Goal: Information Seeking & Learning: Learn about a topic

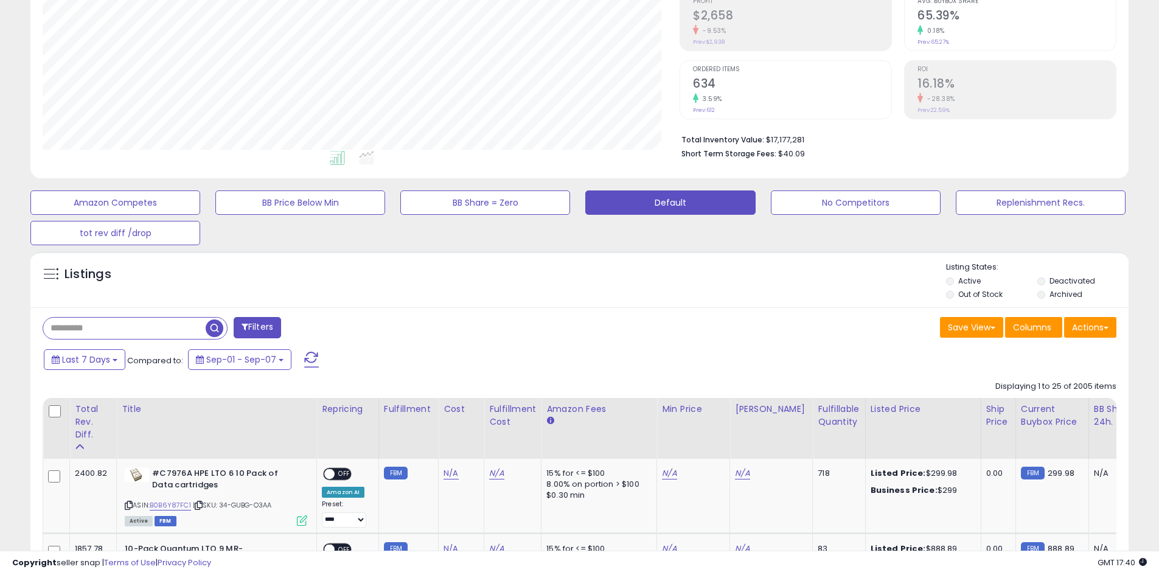
scroll to position [203, 0]
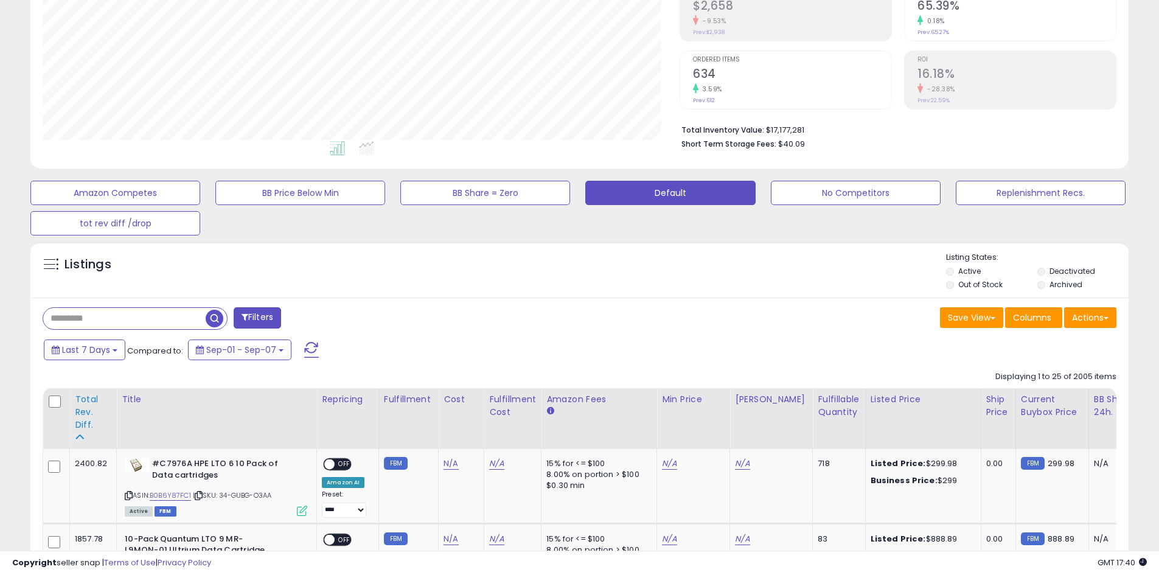
click at [81, 407] on div "Total Rev. Diff." at bounding box center [93, 412] width 36 height 38
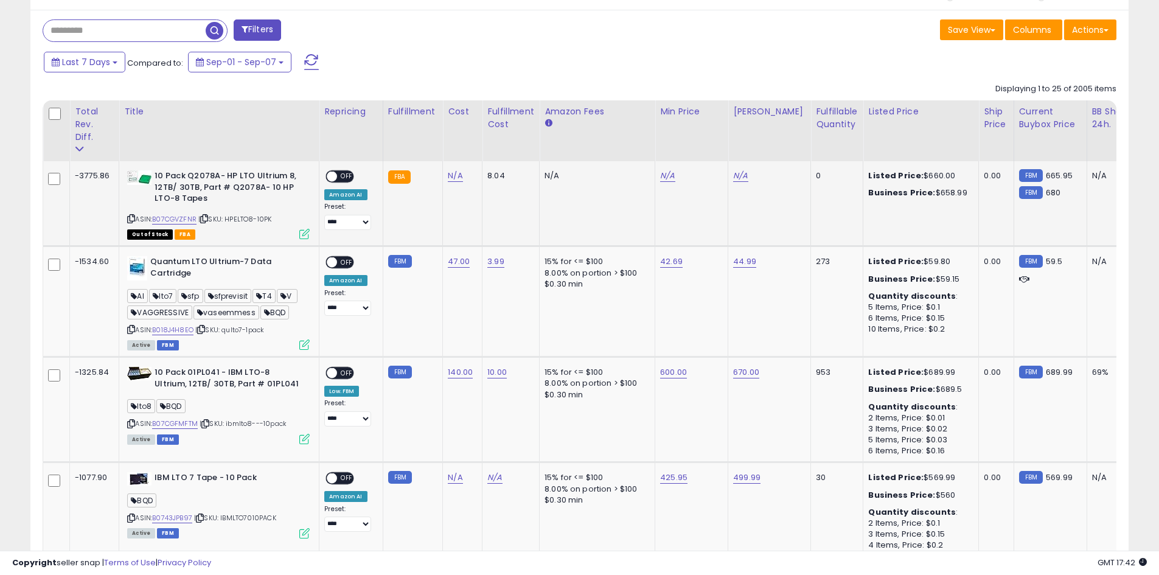
scroll to position [608, 0]
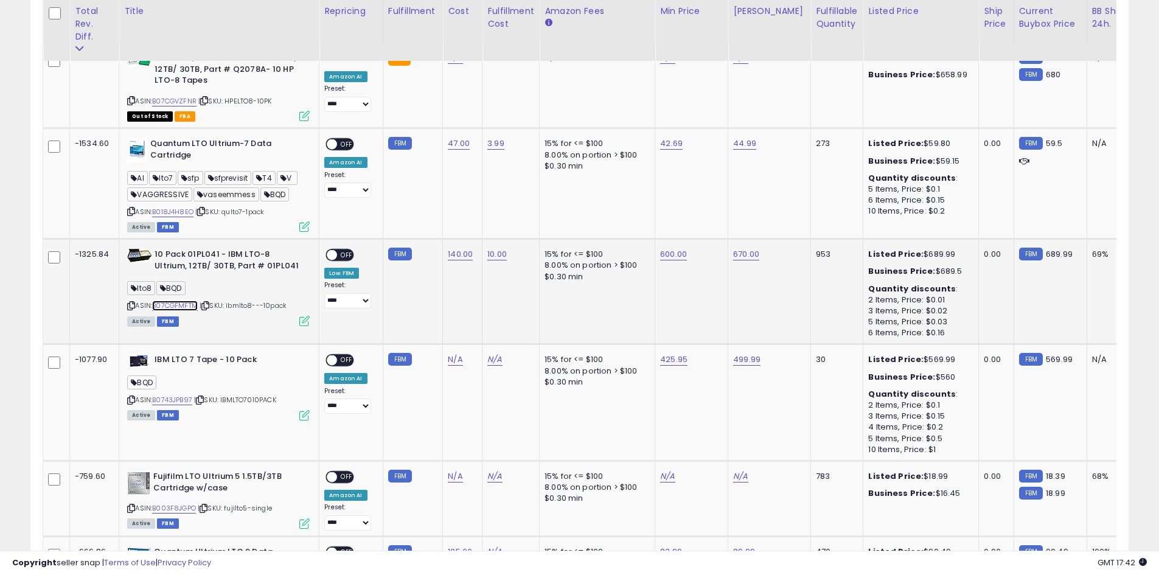
click at [178, 304] on link "B07CGFMFTM" at bounding box center [175, 306] width 46 height 10
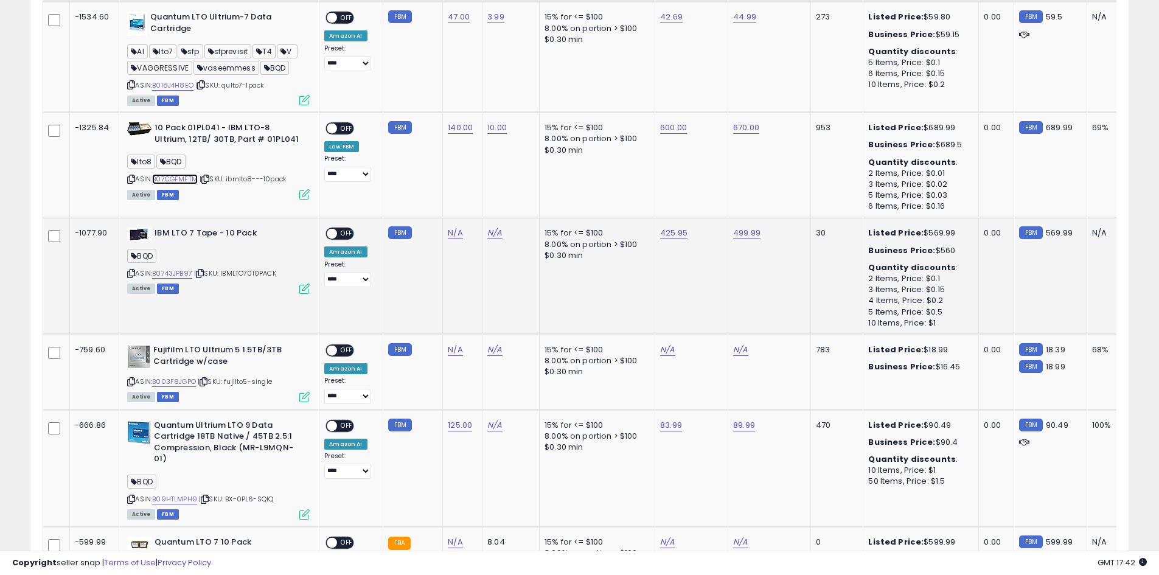
scroll to position [770, 0]
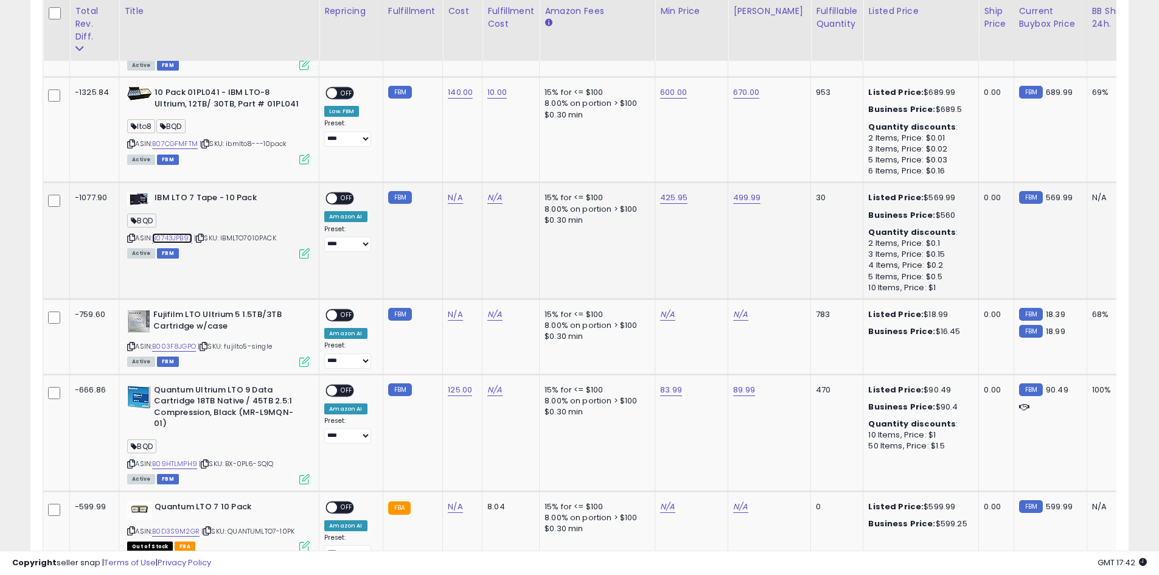
click at [189, 240] on link "B0743JPB97" at bounding box center [172, 238] width 40 height 10
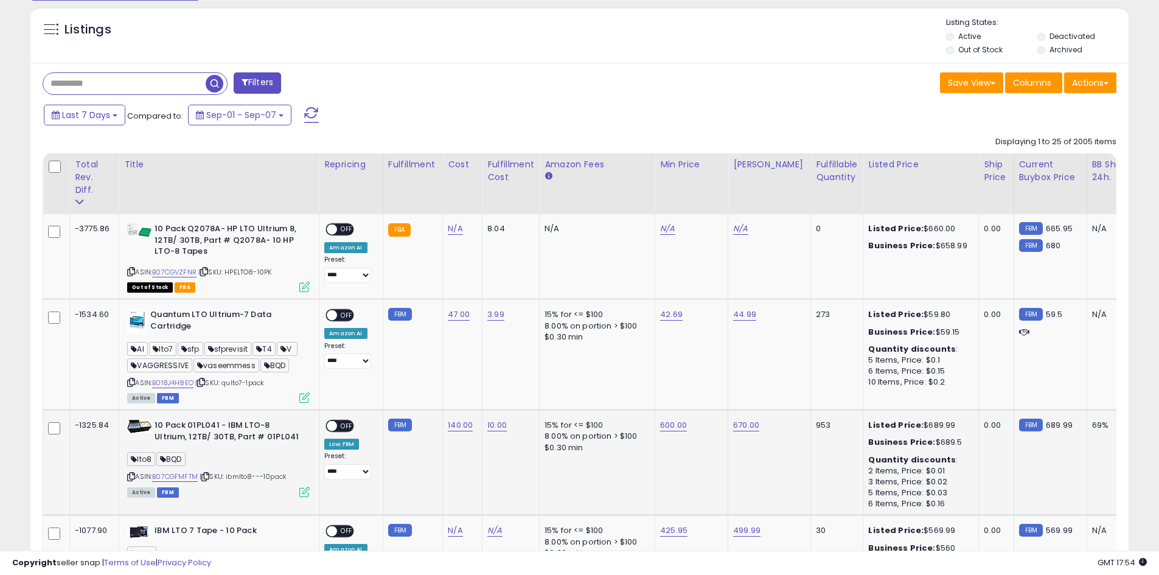
scroll to position [316, 0]
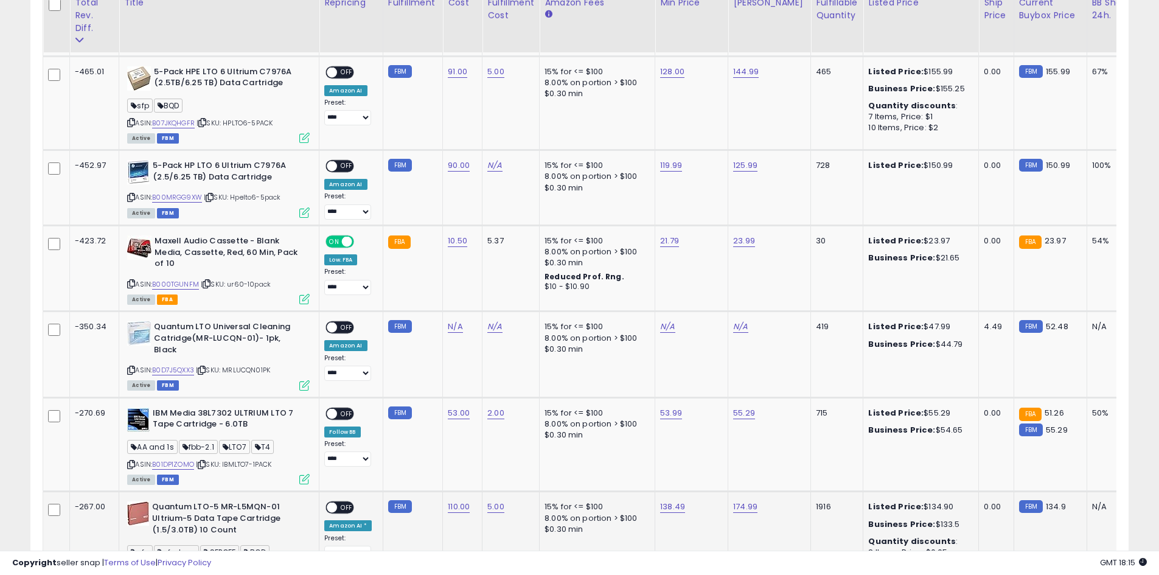
scroll to position [1614, 0]
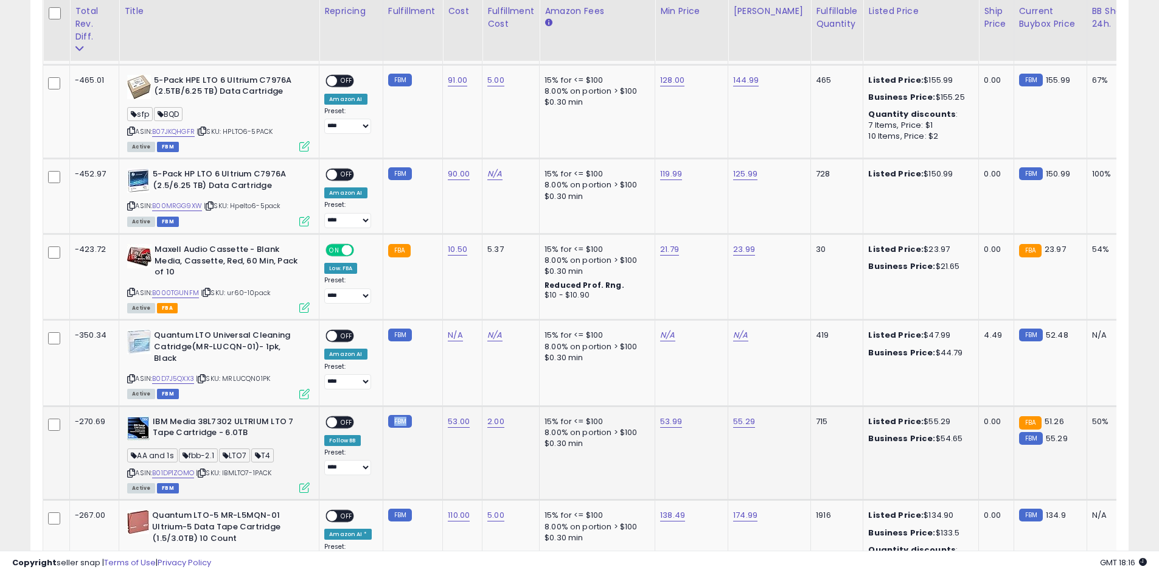
drag, startPoint x: 405, startPoint y: 420, endPoint x: 388, endPoint y: 423, distance: 16.6
click at [389, 420] on small "FBM" at bounding box center [400, 421] width 24 height 13
click at [389, 426] on small "FBM" at bounding box center [400, 421] width 24 height 13
drag, startPoint x: 387, startPoint y: 422, endPoint x: 405, endPoint y: 424, distance: 18.3
click at [405, 424] on small "FBM" at bounding box center [400, 421] width 24 height 13
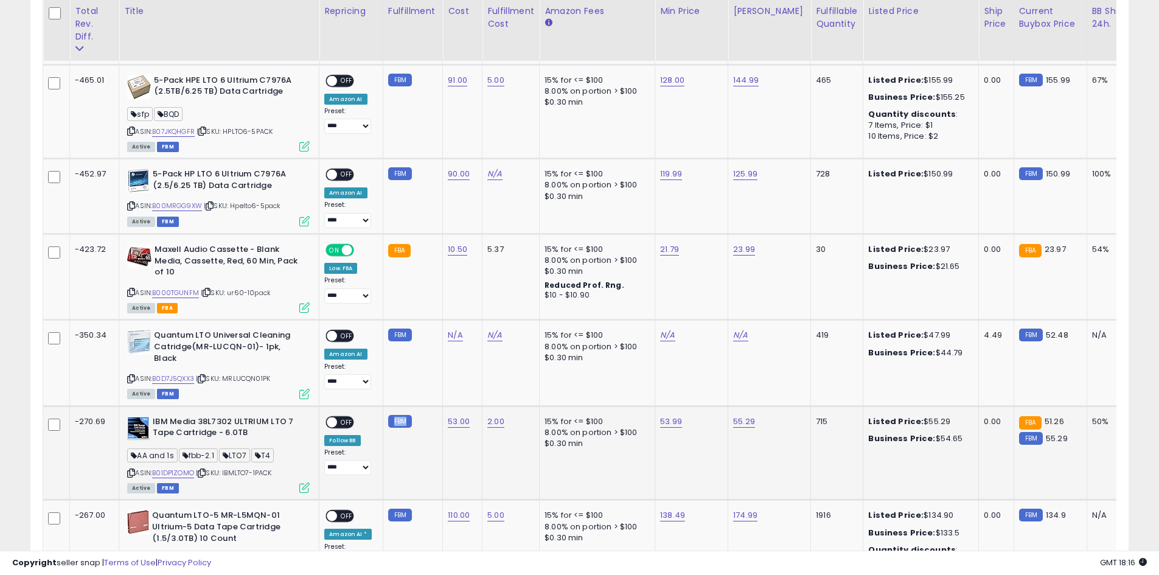
click at [408, 424] on small "FBM" at bounding box center [400, 421] width 24 height 13
drag, startPoint x: 399, startPoint y: 422, endPoint x: 389, endPoint y: 422, distance: 9.7
click at [389, 422] on small "FBM" at bounding box center [400, 421] width 24 height 13
drag, startPoint x: 389, startPoint y: 422, endPoint x: 403, endPoint y: 422, distance: 14.0
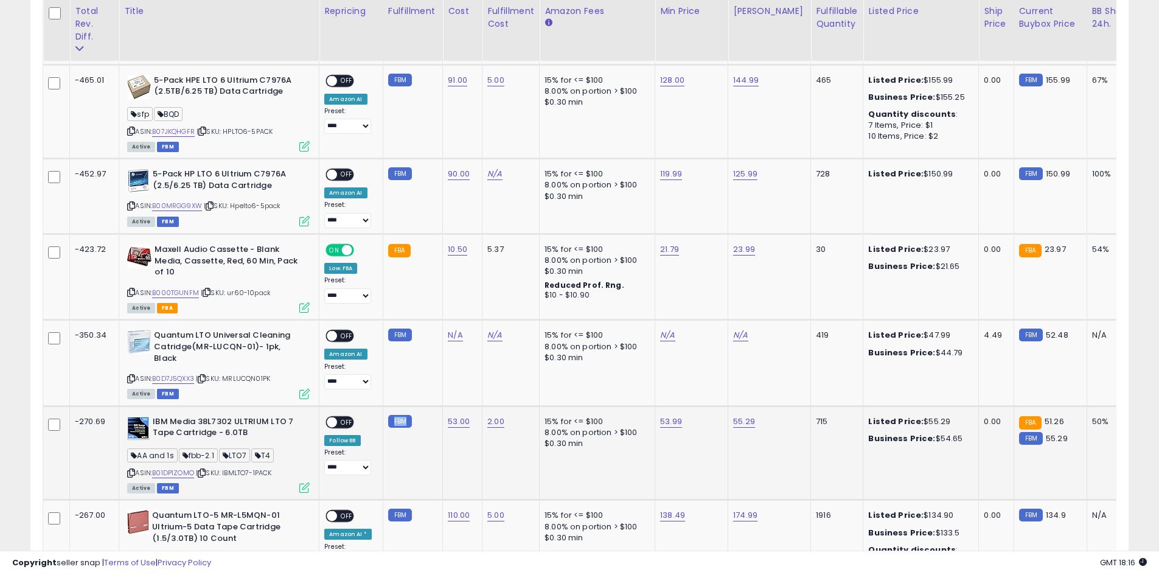
click at [403, 422] on small "FBM" at bounding box center [400, 421] width 24 height 13
click at [405, 423] on small "FBM" at bounding box center [400, 421] width 24 height 13
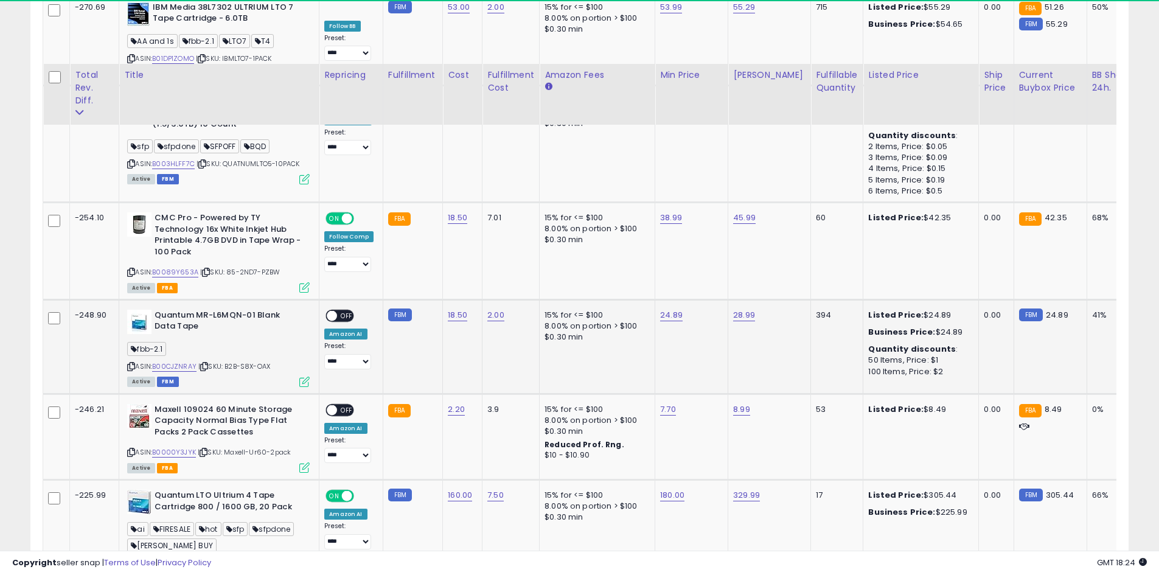
scroll to position [2101, 0]
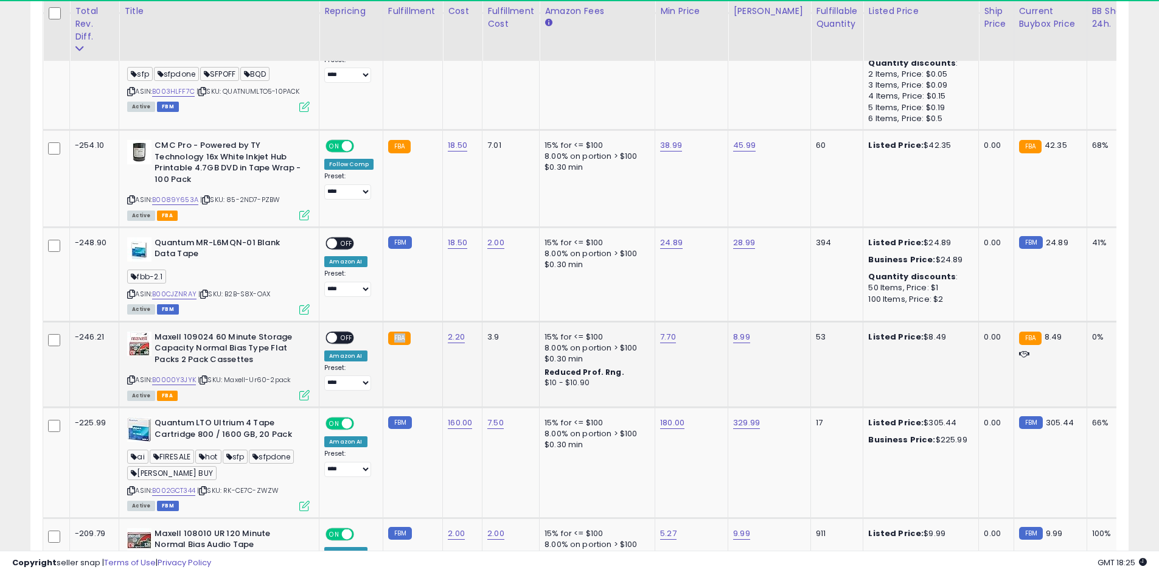
drag, startPoint x: 406, startPoint y: 339, endPoint x: 381, endPoint y: 337, distance: 25.0
click at [383, 336] on td "FBA" at bounding box center [413, 364] width 60 height 86
click at [383, 344] on td "FBA" at bounding box center [413, 364] width 60 height 86
drag, startPoint x: 399, startPoint y: 342, endPoint x: 409, endPoint y: 342, distance: 10.4
click at [409, 342] on td "FBA" at bounding box center [413, 364] width 60 height 86
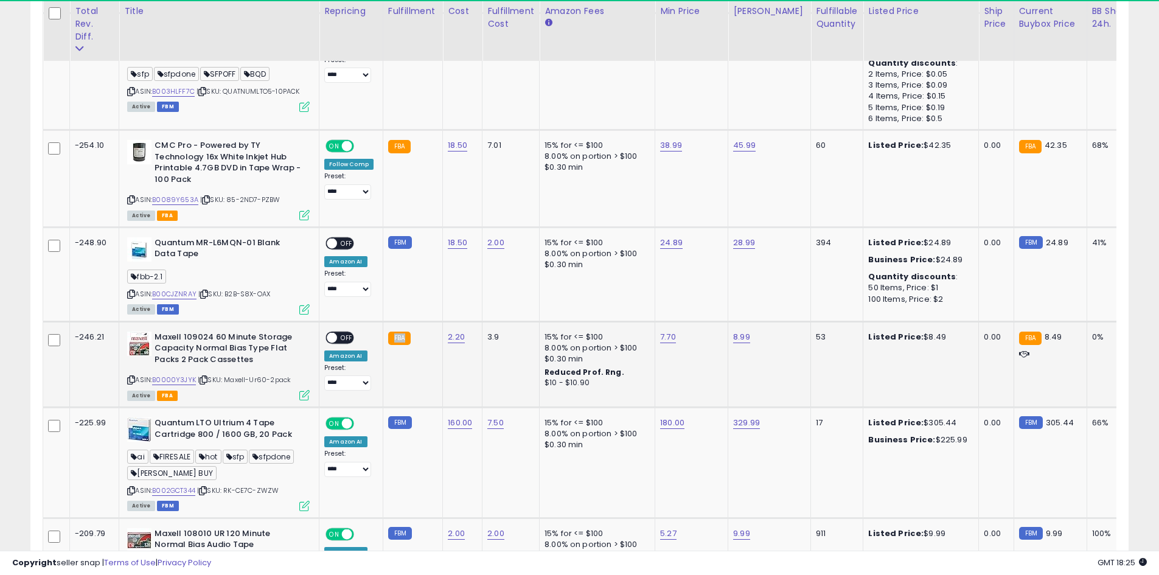
drag, startPoint x: 406, startPoint y: 341, endPoint x: 390, endPoint y: 339, distance: 15.9
click at [390, 339] on small "FBA" at bounding box center [399, 338] width 23 height 13
drag, startPoint x: 386, startPoint y: 339, endPoint x: 404, endPoint y: 342, distance: 17.9
click at [404, 342] on small "FBA" at bounding box center [399, 338] width 23 height 13
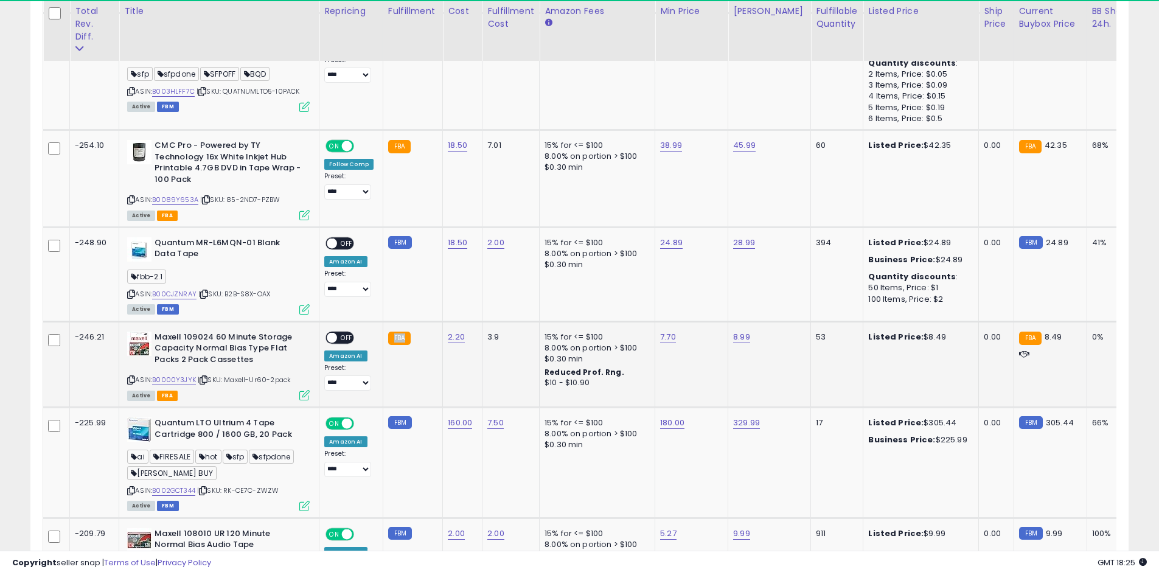
click at [405, 342] on small "FBA" at bounding box center [399, 338] width 23 height 13
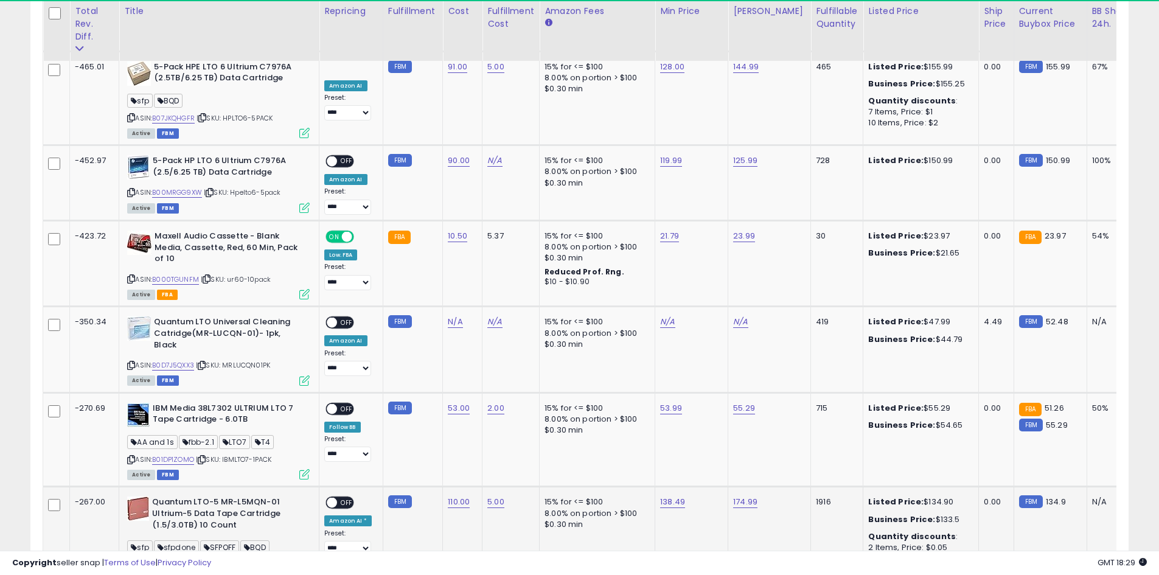
scroll to position [1614, 0]
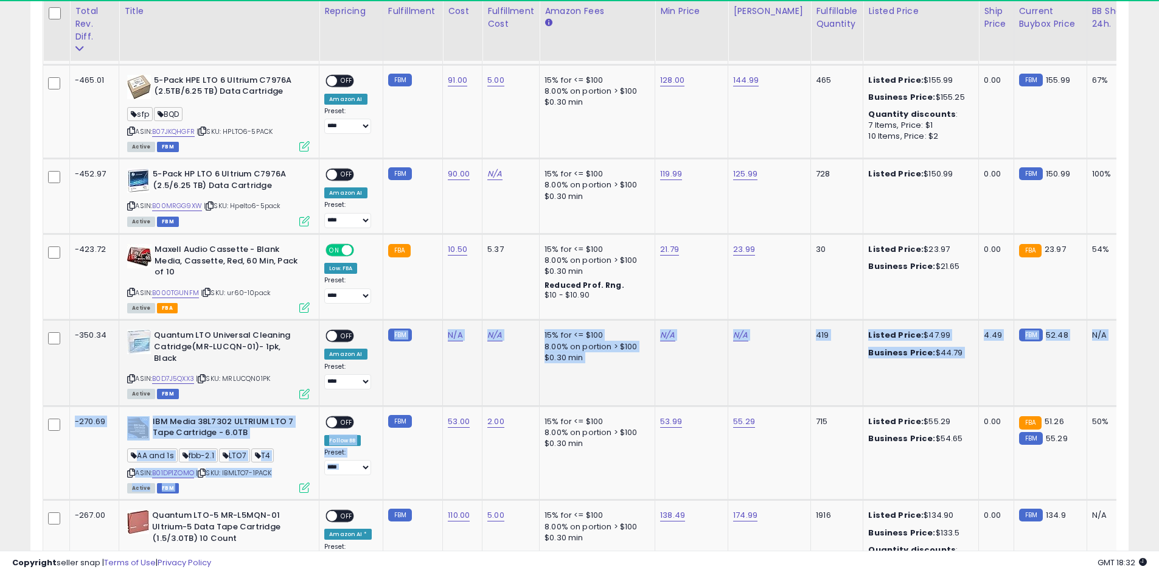
drag, startPoint x: 380, startPoint y: 406, endPoint x: 436, endPoint y: 405, distance: 56.0
click at [436, 405] on tbody "-3775.86 10 Pack Q2078A- HP LTO Ultrium 8, 12TB/ 30TB, Part # Q2078A- 10 HP LTO…" at bounding box center [907, 235] width 1729 height 2395
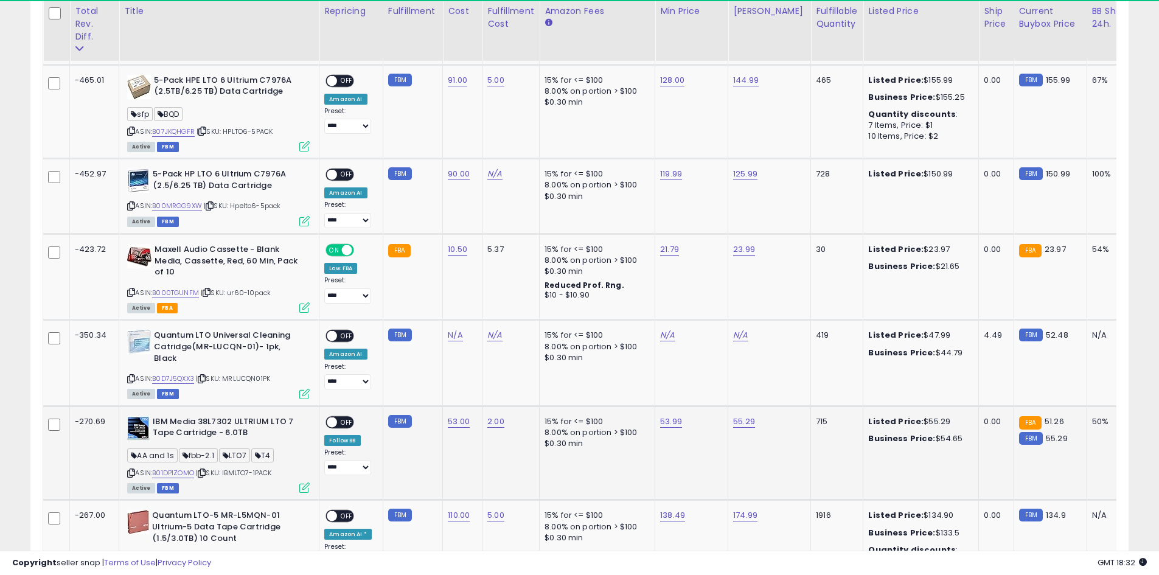
click at [485, 453] on td "2.00" at bounding box center [510, 453] width 57 height 94
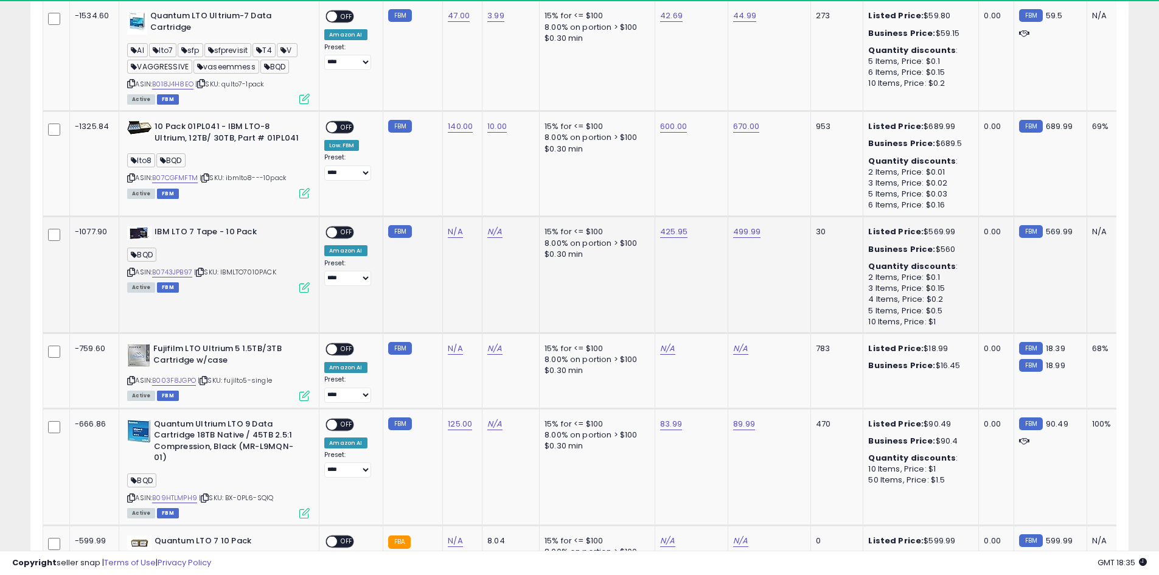
scroll to position [762, 0]
